Goal: Task Accomplishment & Management: Use online tool/utility

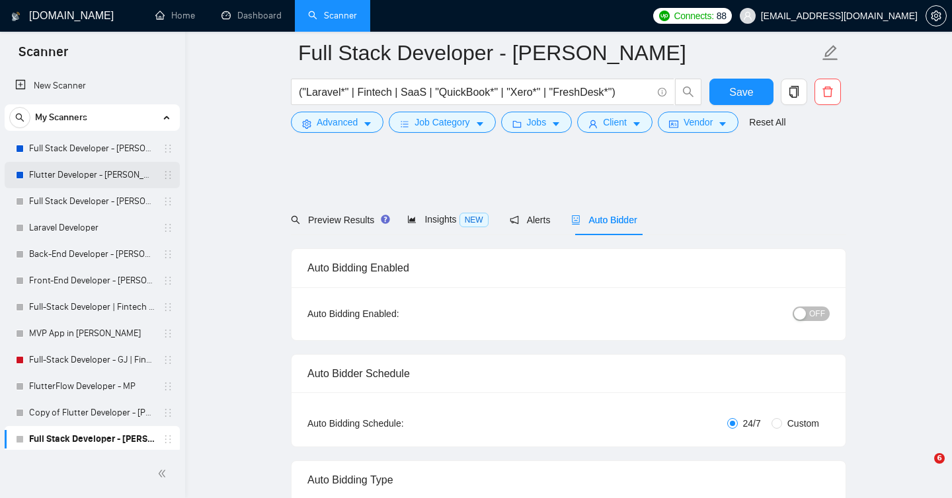
click at [99, 175] on link "Flutter Developer - [PERSON_NAME]" at bounding box center [92, 175] width 126 height 26
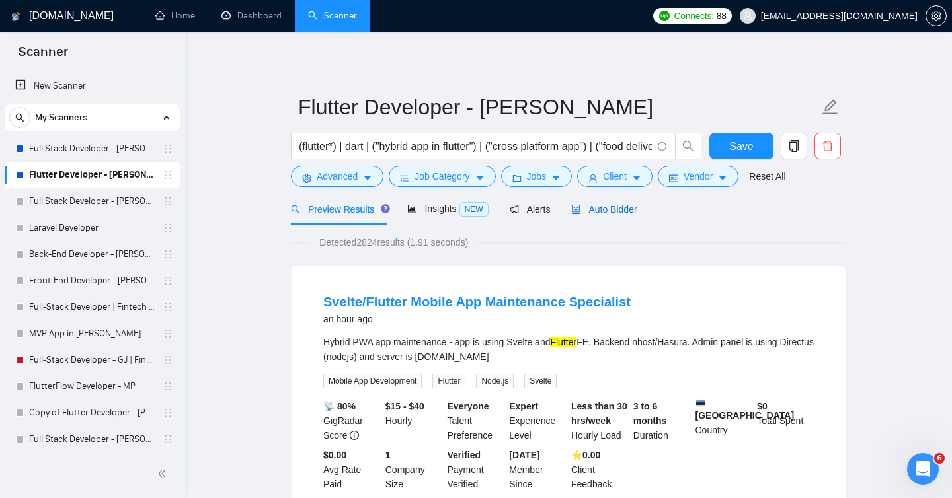
click at [615, 209] on span "Auto Bidder" at bounding box center [603, 209] width 65 height 11
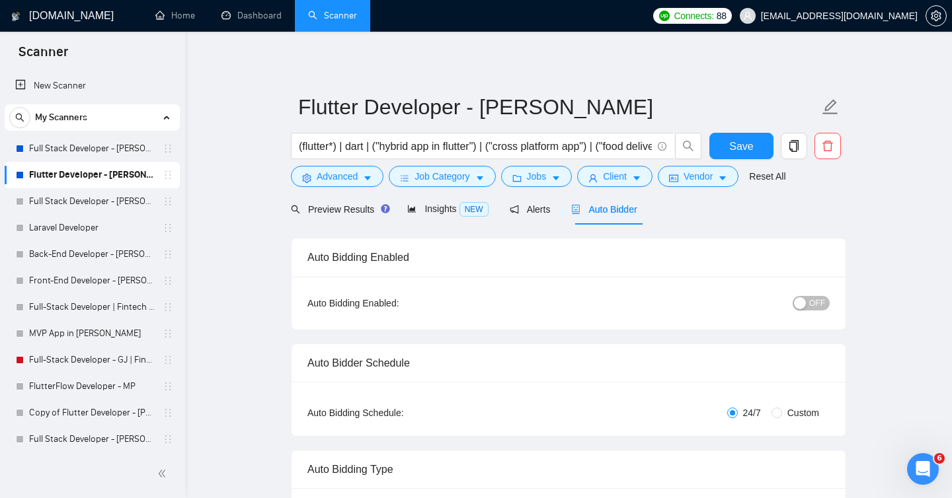
checkbox input "true"
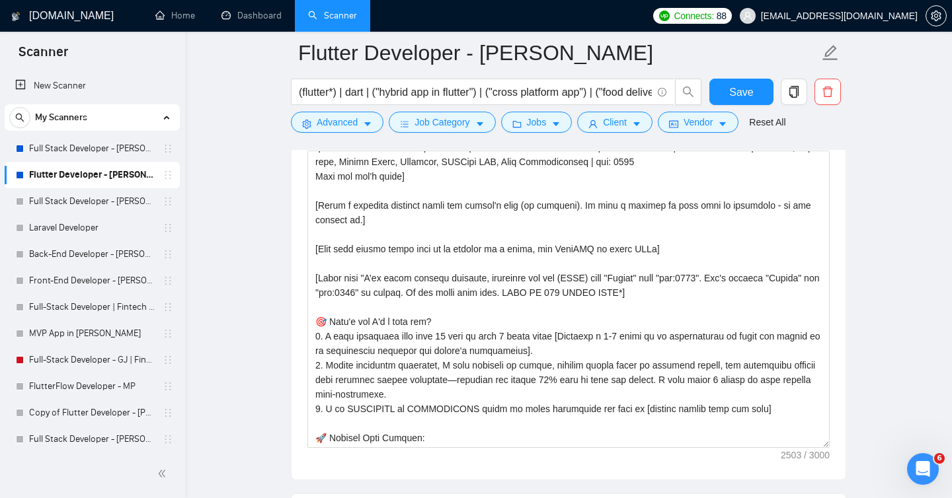
scroll to position [146, 0]
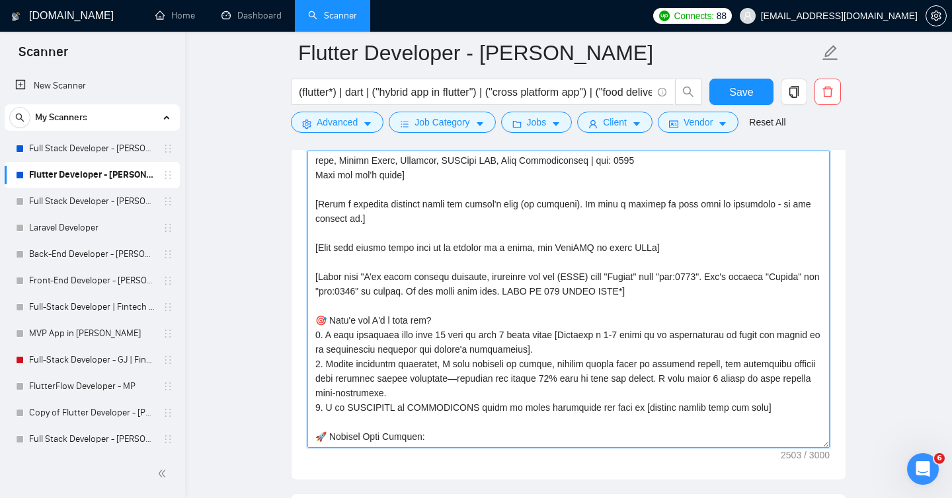
click at [619, 327] on textarea "Cover letter template:" at bounding box center [568, 299] width 522 height 297
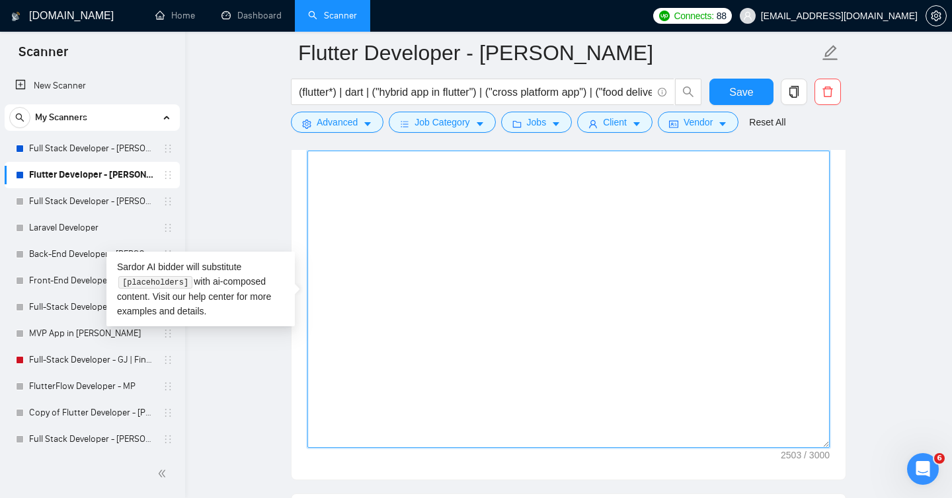
scroll to position [0, 0]
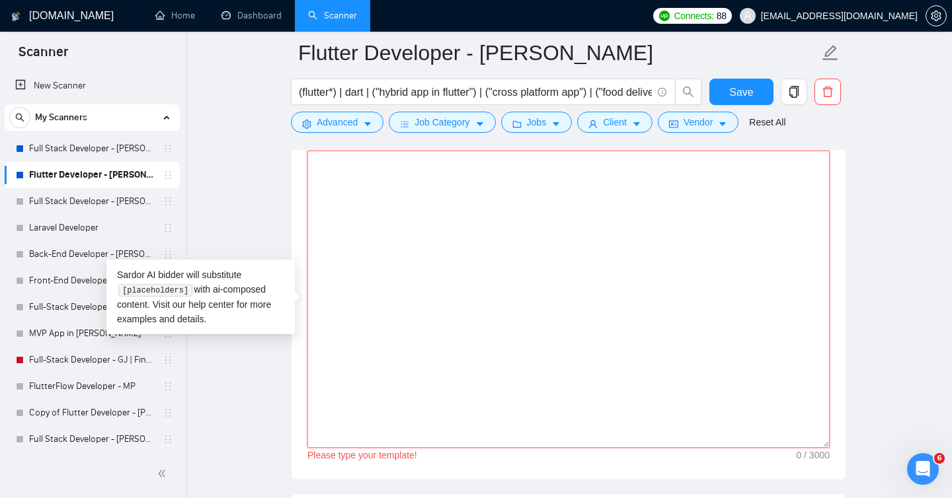
paste textarea "Hello, I am IMMEDIATELY AVAILABLE to create a seamless experience with your Flu…"
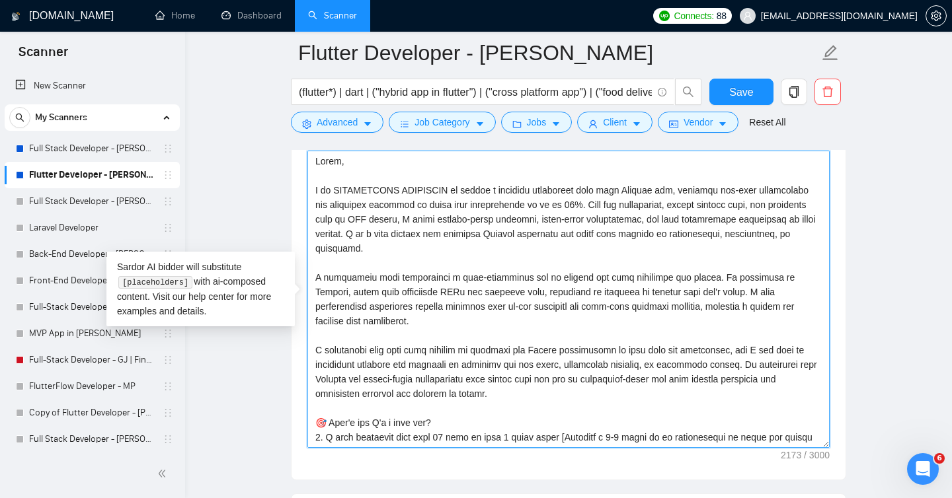
click at [448, 190] on textarea "Cover letter template:" at bounding box center [568, 299] width 522 height 297
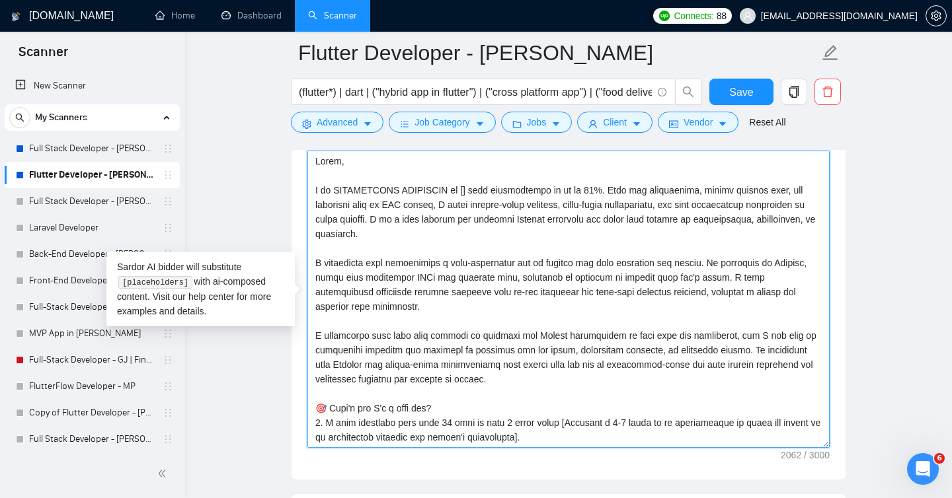
paste textarea "[Write a personal greeting using the client's name (if provided). If only a com…"
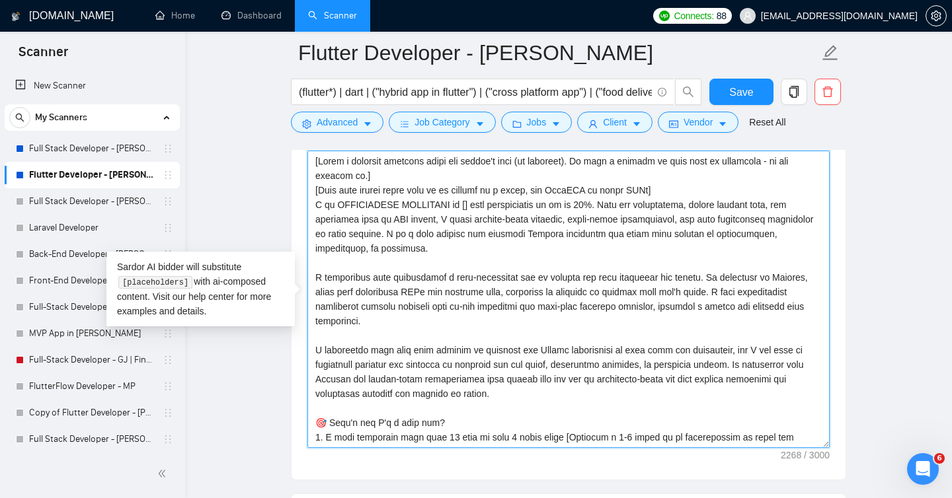
click at [463, 206] on textarea "Cover letter template:" at bounding box center [568, 299] width 522 height 297
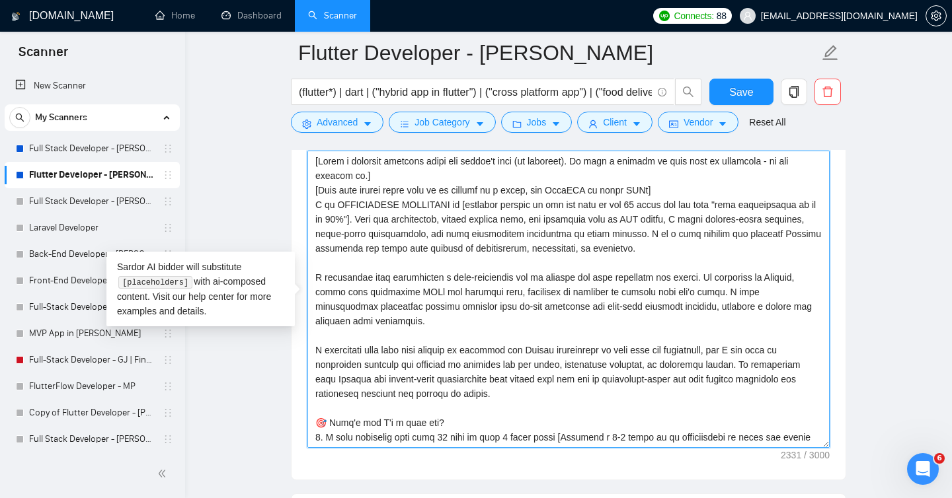
click at [309, 204] on textarea "Cover letter template:" at bounding box center [568, 299] width 522 height 297
paste textarea "[Start with "I’ve built similar projects"
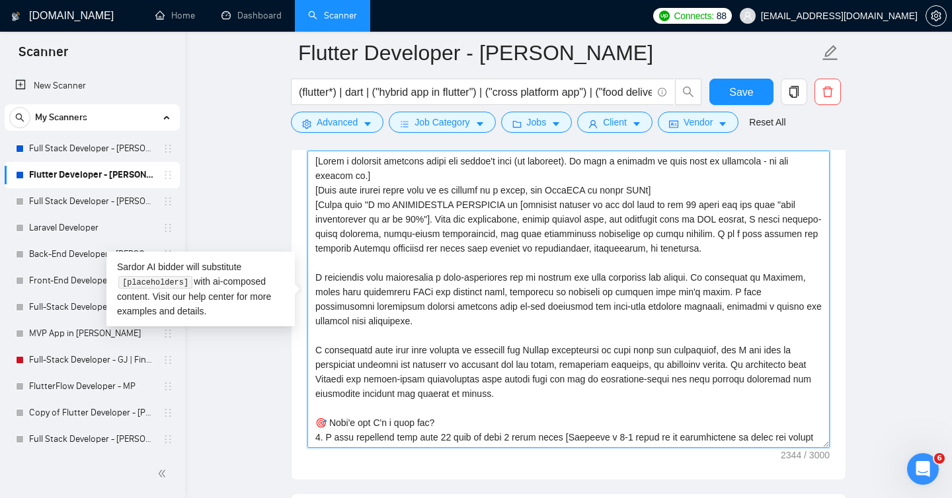
click at [371, 275] on textarea "Cover letter template:" at bounding box center [568, 299] width 522 height 297
click at [705, 277] on textarea "Cover letter template:" at bounding box center [568, 299] width 522 height 297
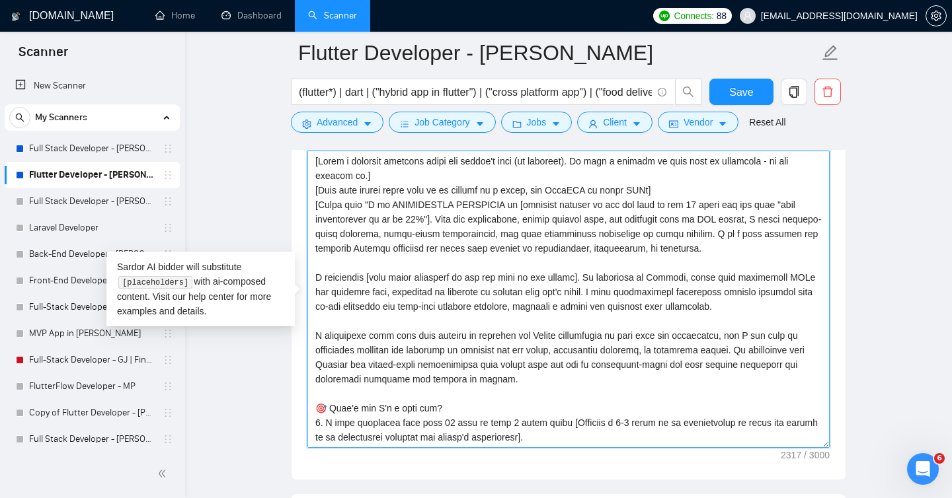
click at [418, 280] on textarea "Cover letter template:" at bounding box center [568, 299] width 522 height 297
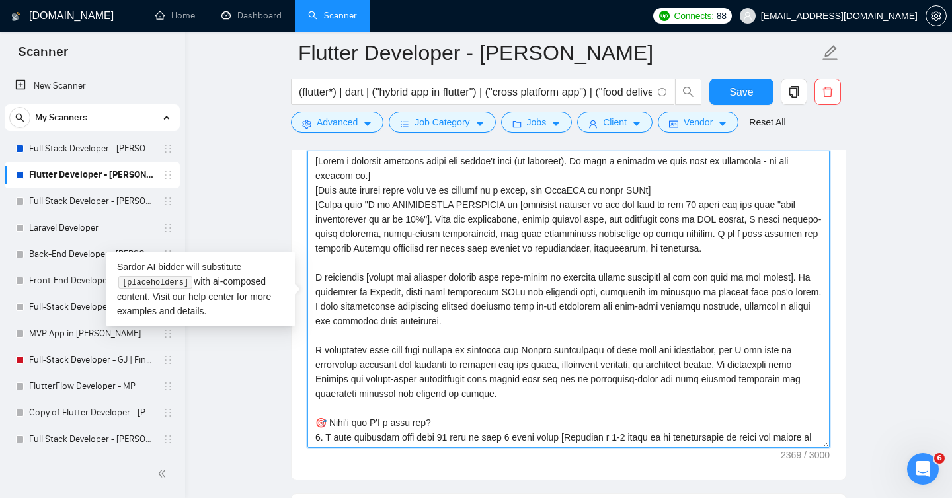
click at [375, 276] on textarea "Cover letter template:" at bounding box center [568, 299] width 522 height 297
click at [370, 279] on textarea "Cover letter template:" at bounding box center [568, 299] width 522 height 297
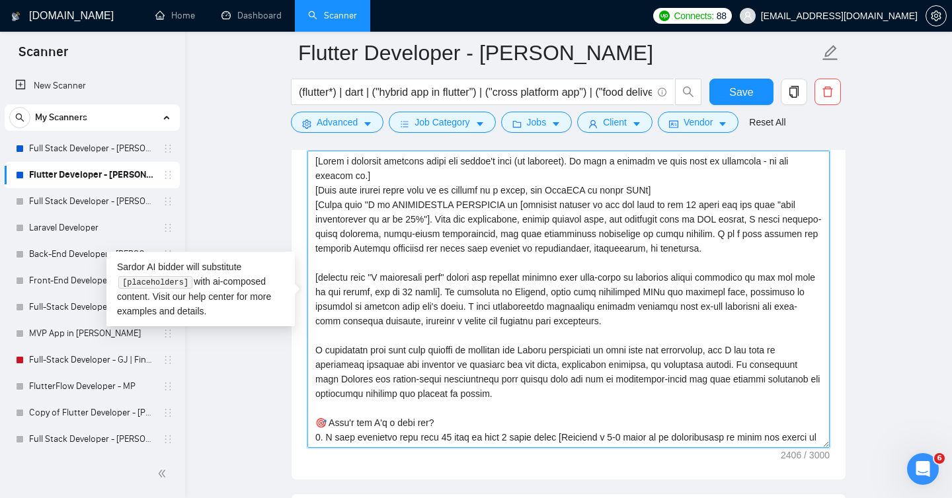
click at [602, 293] on textarea "Cover letter template:" at bounding box center [568, 299] width 522 height 297
click at [598, 292] on textarea "Cover letter template:" at bounding box center [568, 299] width 522 height 297
click at [574, 292] on textarea "Cover letter template:" at bounding box center [568, 299] width 522 height 297
click at [337, 305] on textarea "Cover letter template:" at bounding box center [568, 299] width 522 height 297
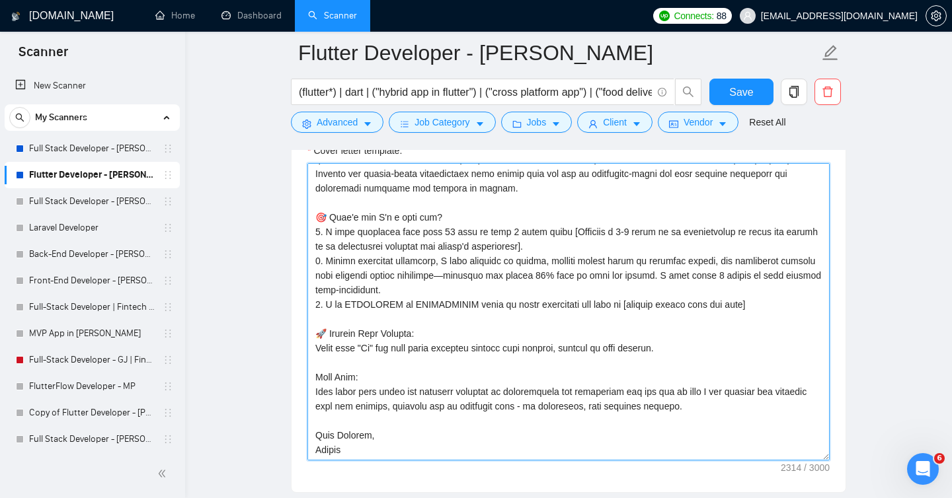
scroll to position [1485, 0]
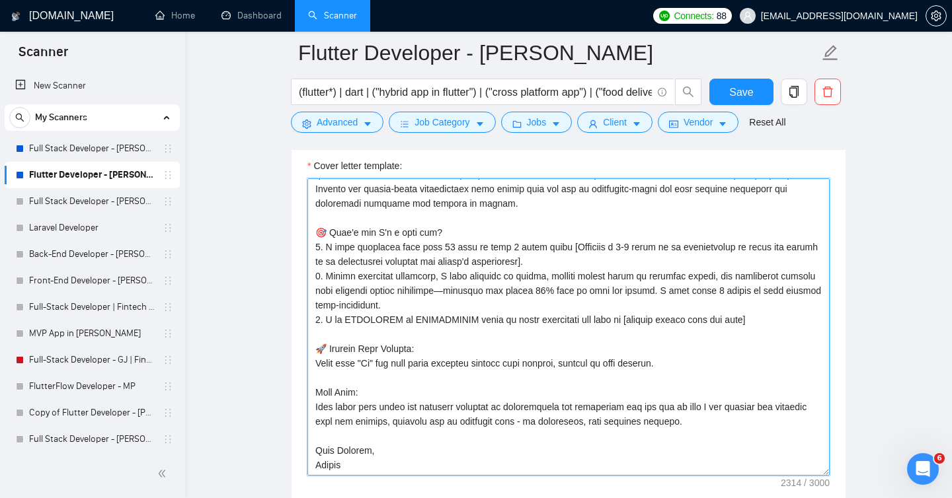
click at [763, 278] on textarea "Cover letter template:" at bounding box center [568, 326] width 522 height 297
click at [762, 324] on textarea "Cover letter template:" at bounding box center [568, 326] width 522 height 297
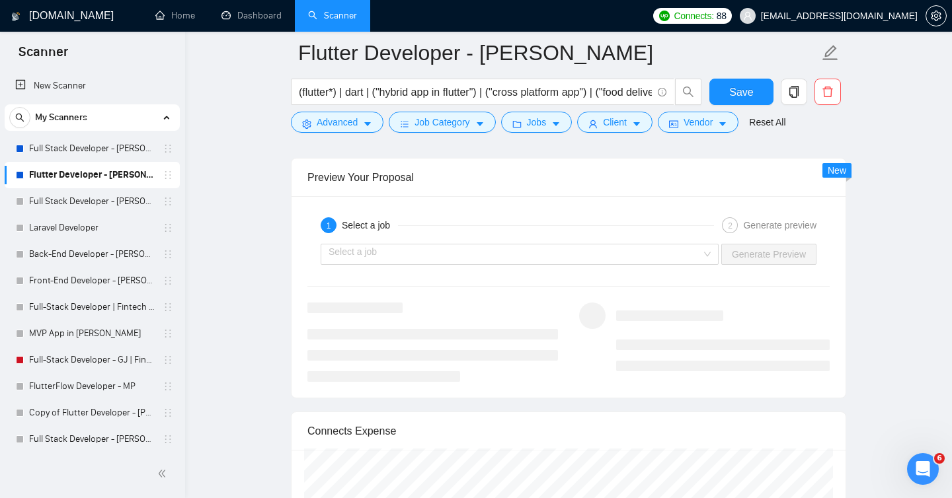
scroll to position [2531, 0]
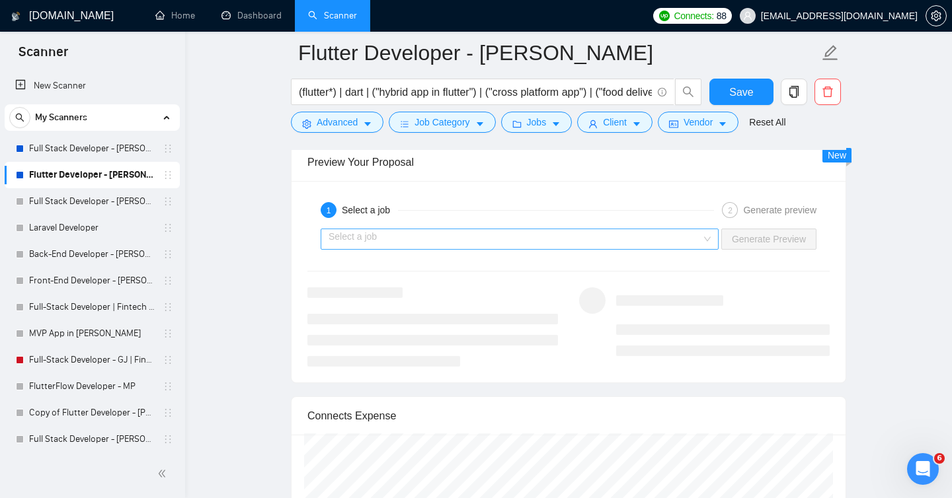
click at [643, 236] on input "search" at bounding box center [515, 239] width 373 height 20
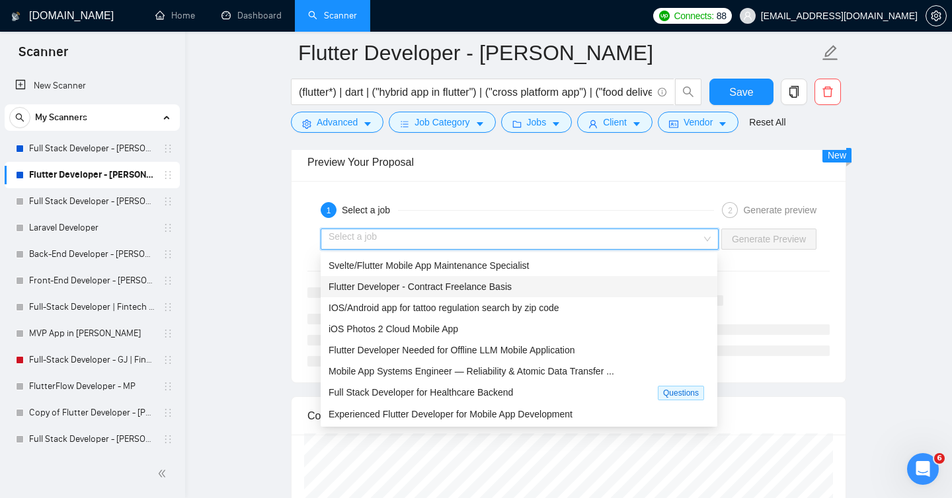
click at [502, 289] on span "Flutter Developer - Contract Freelance Basis" at bounding box center [420, 287] width 183 height 11
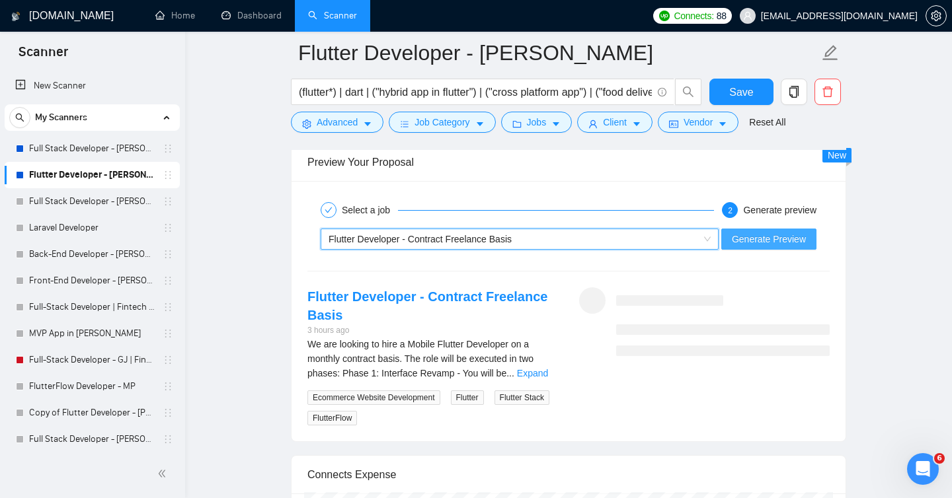
click at [791, 236] on span "Generate Preview" at bounding box center [769, 239] width 74 height 15
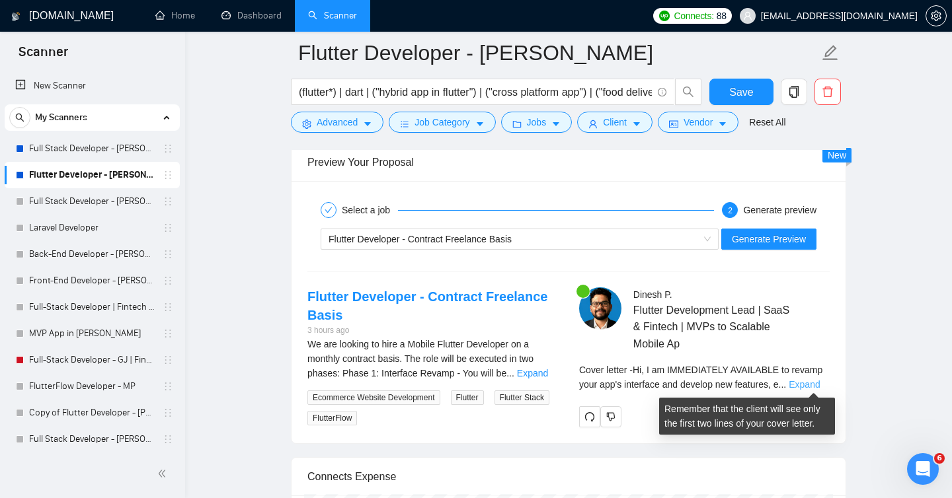
click at [816, 384] on link "Expand" at bounding box center [804, 384] width 31 height 11
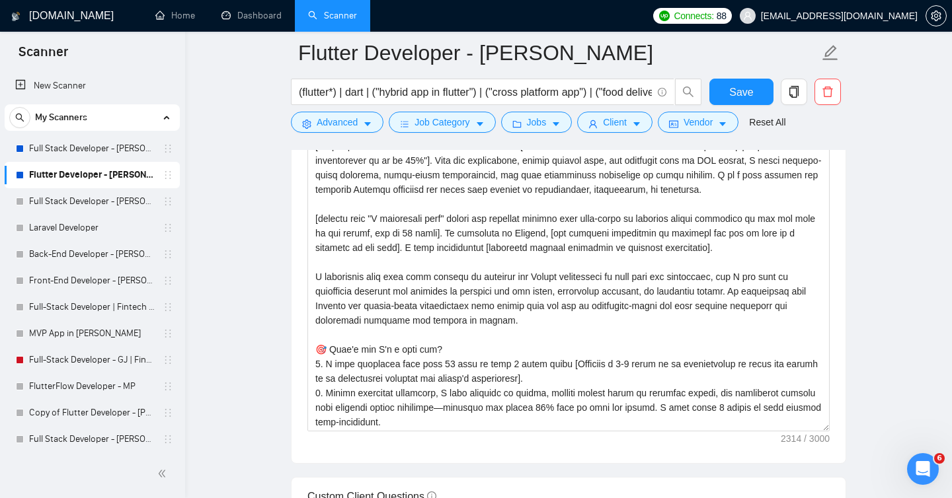
scroll to position [38, 0]
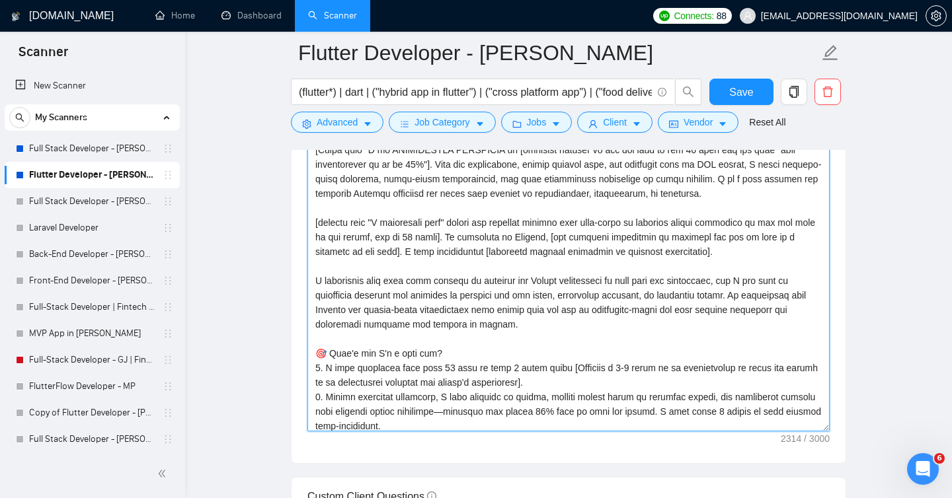
click at [526, 325] on textarea "Cover letter template:" at bounding box center [568, 282] width 522 height 297
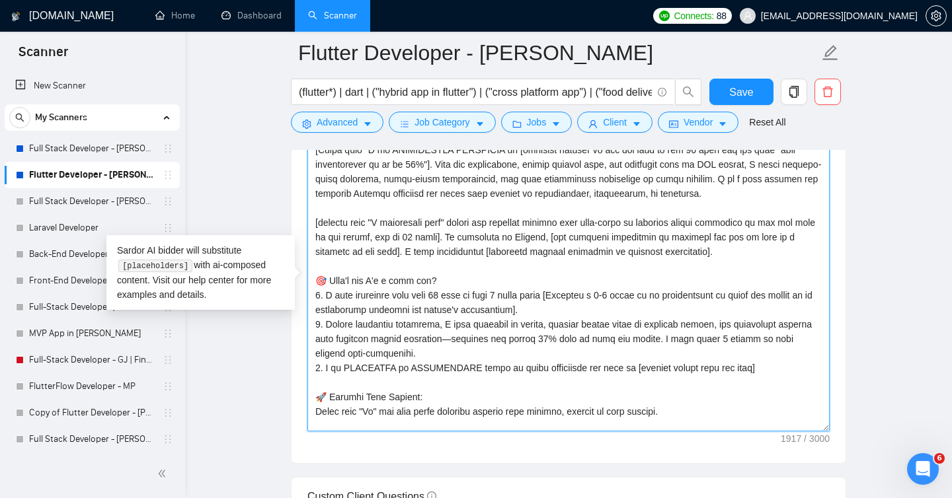
click at [592, 253] on textarea "Cover letter template:" at bounding box center [568, 282] width 522 height 297
click at [540, 272] on textarea "Cover letter template:" at bounding box center [568, 282] width 522 height 297
click at [489, 252] on textarea "Cover letter template:" at bounding box center [568, 282] width 522 height 297
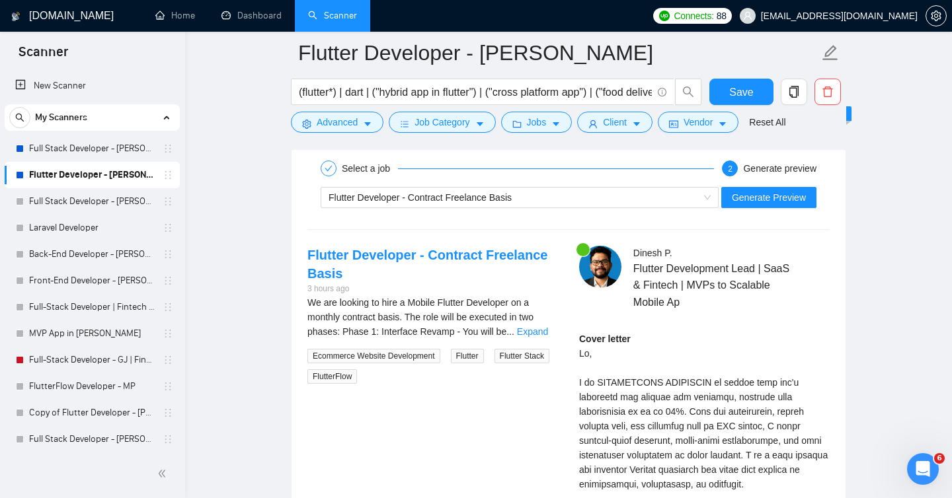
scroll to position [2572, 0]
type textarea "[Lorem i dolorsit ametcons adipi eli seddoe't inci (ut laboreet). Do magn a eni…"
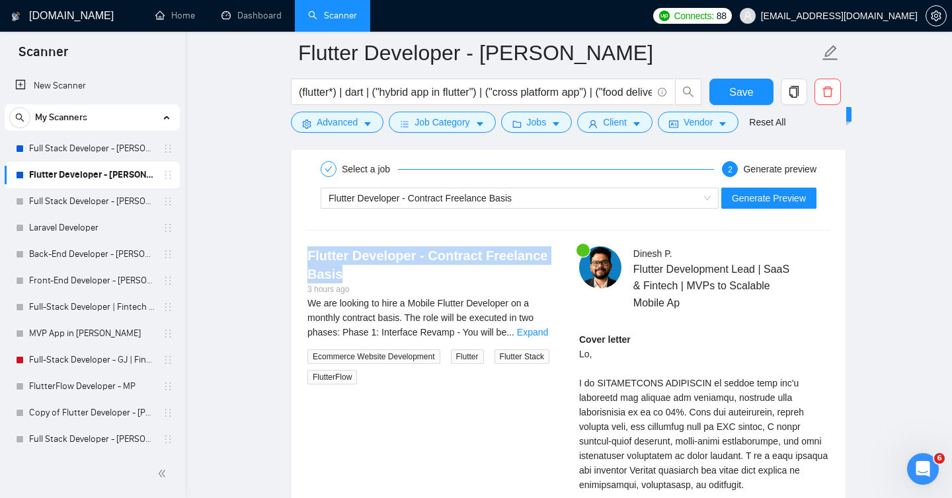
drag, startPoint x: 351, startPoint y: 275, endPoint x: 300, endPoint y: 260, distance: 53.1
click at [300, 260] on div "Flutter Developer - Contract Freelance Basis 3 hours ago We are looking to hire…" at bounding box center [433, 316] width 272 height 138
copy link "Flutter Developer - Contract Freelance Basis"
